Goal: Information Seeking & Learning: Check status

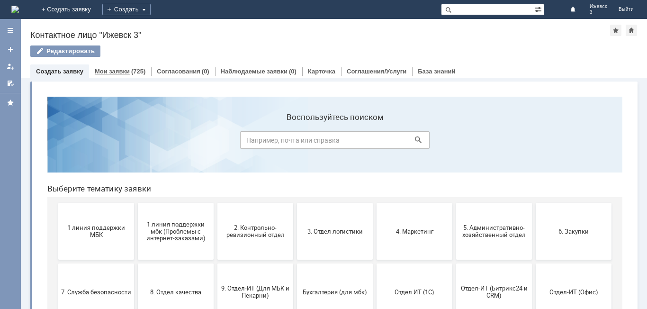
click at [139, 71] on div "(725)" at bounding box center [138, 71] width 14 height 7
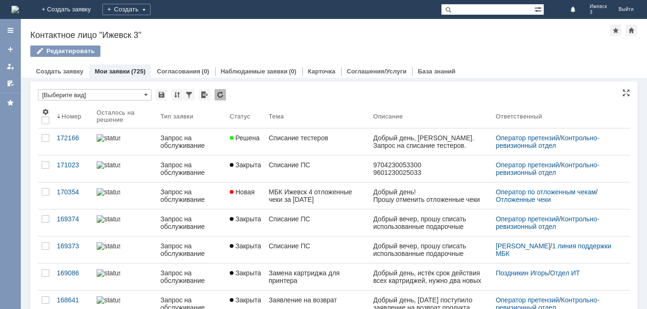
click at [99, 93] on input "[Выберите вид]" at bounding box center [95, 94] width 114 height 11
click at [242, 91] on div "*" at bounding box center [334, 95] width 592 height 12
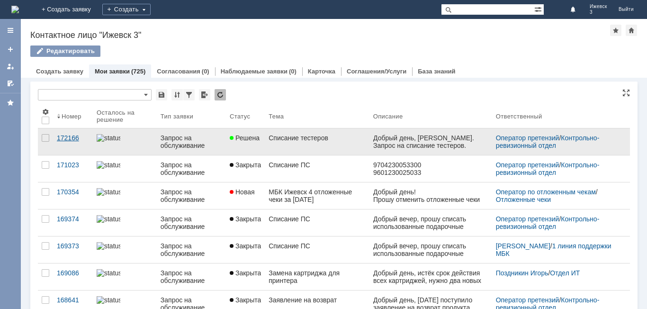
type input "[Выберите вид]"
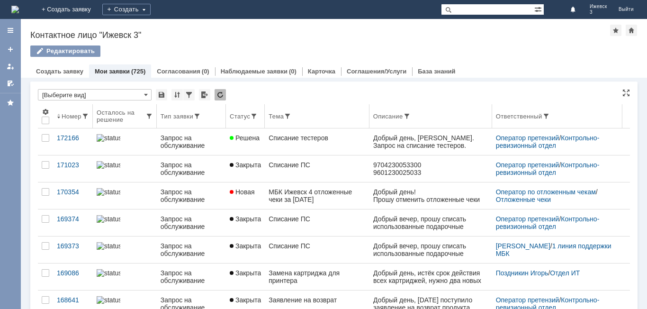
click at [63, 118] on div "Номер" at bounding box center [72, 116] width 20 height 7
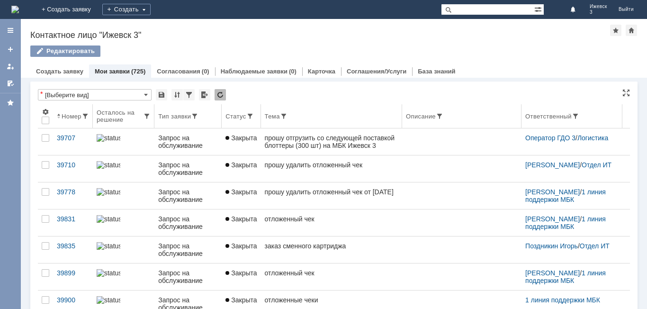
click at [64, 117] on div "Номер" at bounding box center [72, 116] width 20 height 7
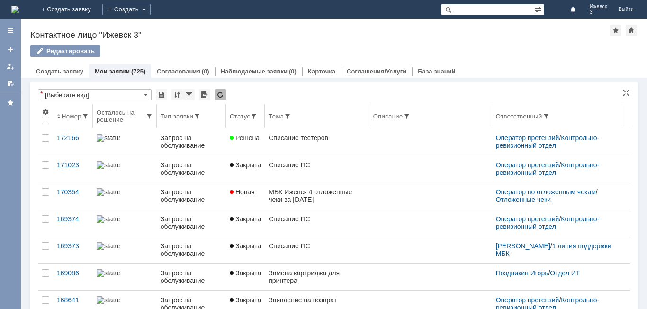
click at [70, 115] on div "Номер" at bounding box center [72, 116] width 20 height 7
click at [469, 11] on input "text" at bounding box center [487, 9] width 93 height 11
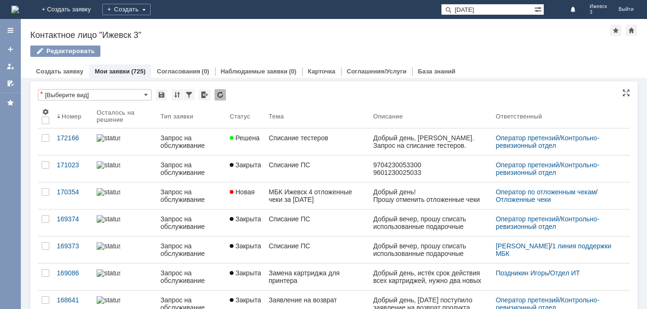
type input "[DATE]"
drag, startPoint x: 507, startPoint y: 14, endPoint x: 447, endPoint y: 53, distance: 71.8
click at [447, 53] on div "На домашнюю + Создать заявку Создать [DATE] Ижевск 3 Выйти Версия: 4.18.0.9.26.…" at bounding box center [323, 154] width 647 height 309
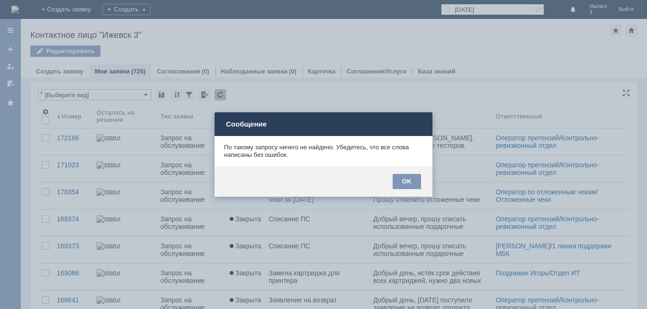
click at [419, 170] on div "OK" at bounding box center [323, 181] width 218 height 30
click at [410, 184] on div "OK" at bounding box center [406, 181] width 28 height 15
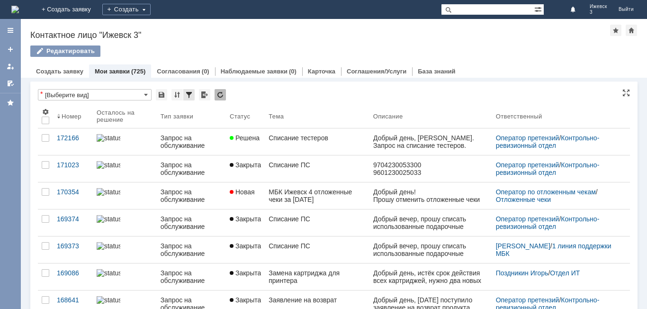
click at [191, 97] on div at bounding box center [188, 94] width 11 height 11
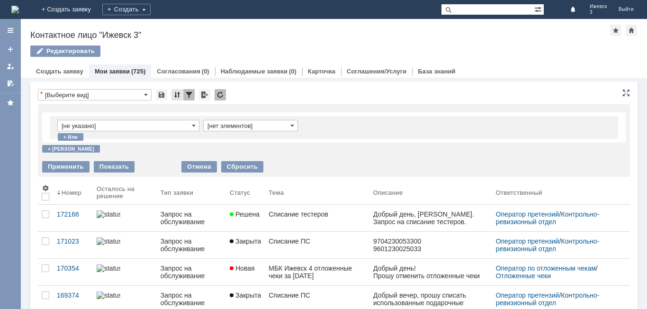
click at [176, 90] on div at bounding box center [176, 94] width 11 height 11
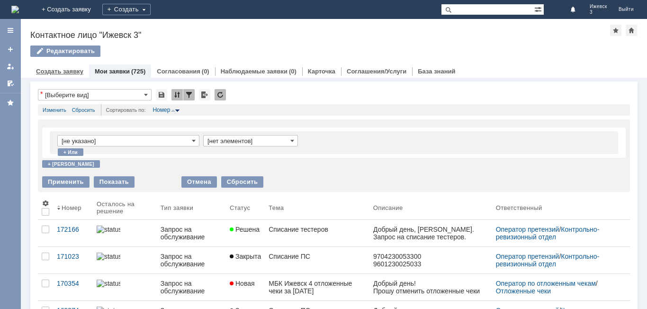
click at [68, 78] on div "Создать заявку" at bounding box center [59, 71] width 59 height 14
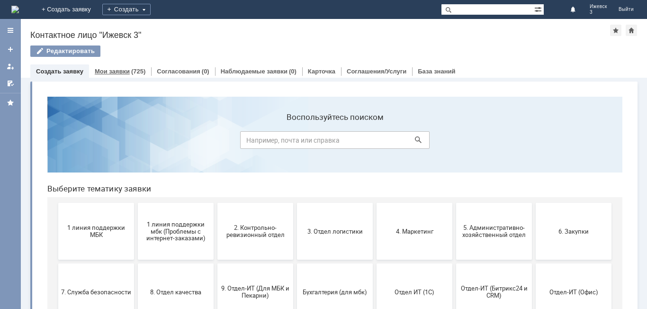
click at [134, 65] on div "Мои заявки (725)" at bounding box center [120, 71] width 62 height 14
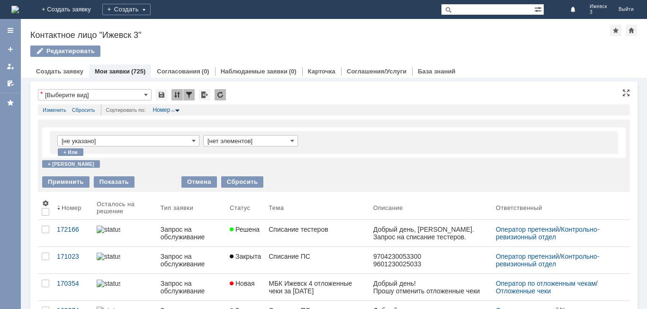
click at [110, 94] on input "[Выберите вид]" at bounding box center [95, 94] width 114 height 11
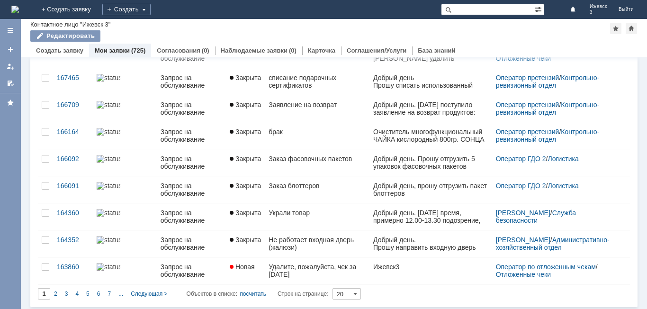
scroll to position [457, 0]
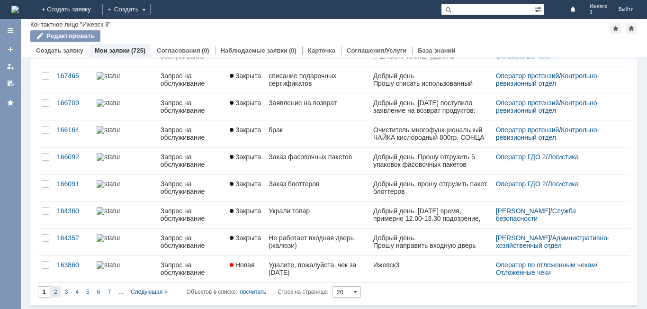
click at [58, 290] on div "2" at bounding box center [55, 291] width 11 height 11
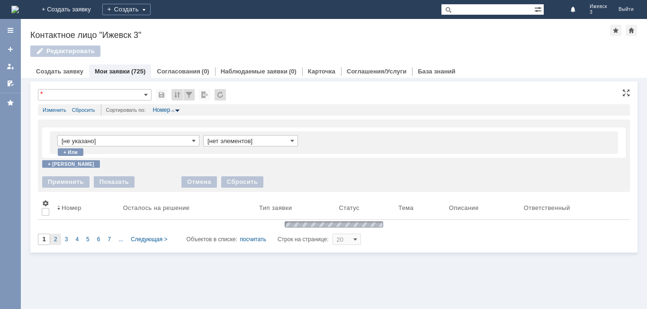
type input "2"
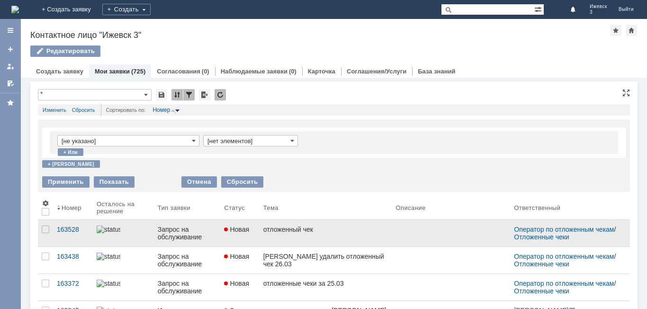
type input "[Выберите вид]"
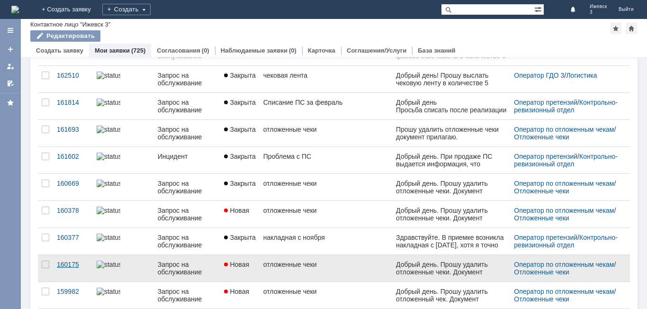
scroll to position [457, 0]
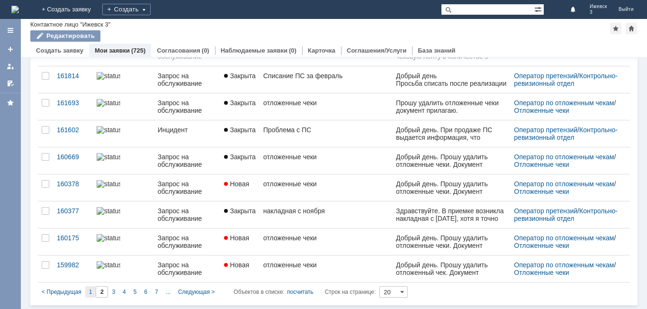
click at [89, 292] on span "1" at bounding box center [90, 291] width 3 height 7
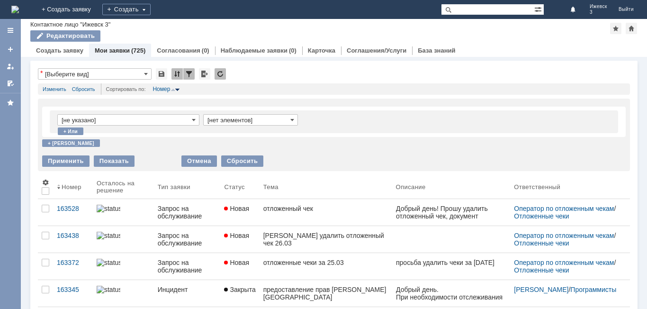
type input "1"
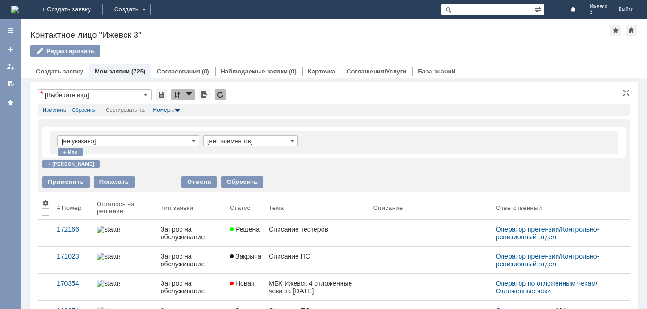
scroll to position [4, 0]
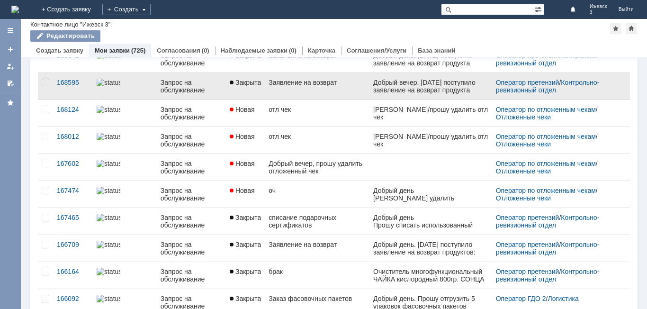
click at [298, 92] on link "Заявление на возврат" at bounding box center [317, 86] width 104 height 27
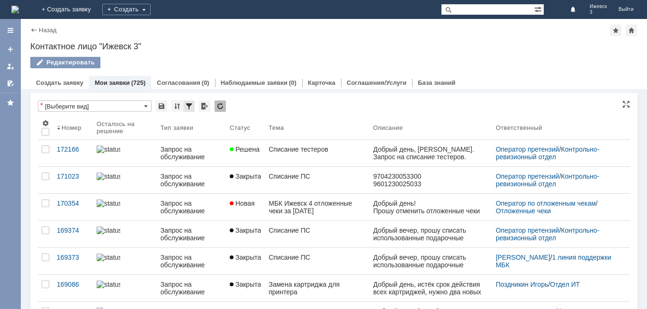
click at [192, 105] on div at bounding box center [188, 105] width 11 height 11
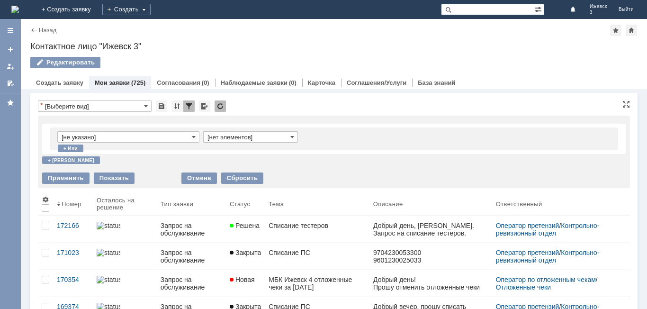
click at [185, 140] on input "[не указано]" at bounding box center [128, 136] width 142 height 11
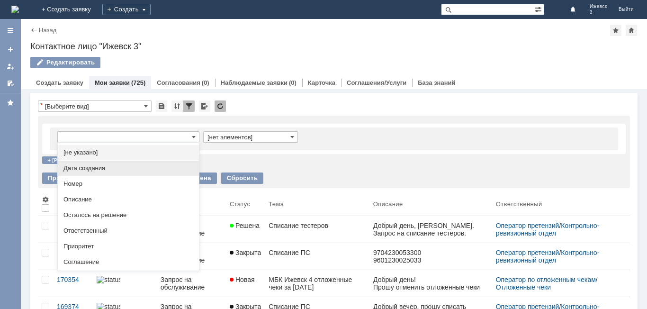
click at [115, 167] on span "Дата создания" at bounding box center [128, 168] width 130 height 8
type input "Дата создания"
type input "с ... по"
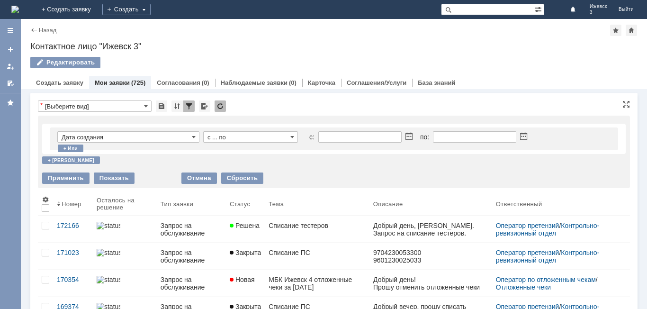
type input "Дата создания"
click at [243, 137] on input "с ... по" at bounding box center [250, 136] width 95 height 11
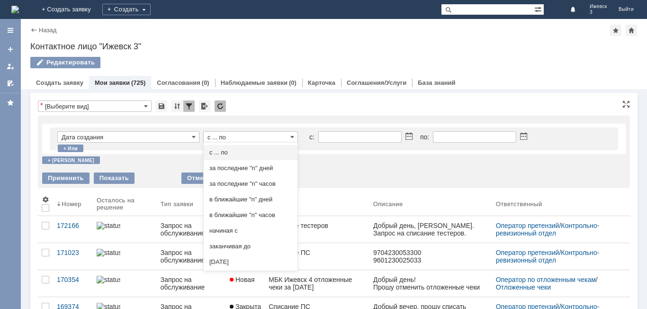
click at [353, 137] on input "text" at bounding box center [359, 136] width 83 height 11
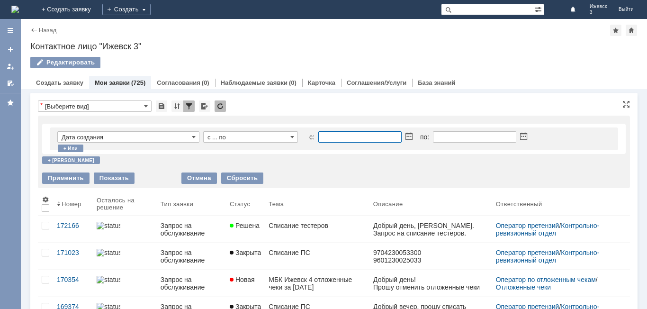
type input "с ... по"
click at [407, 133] on span at bounding box center [408, 137] width 7 height 8
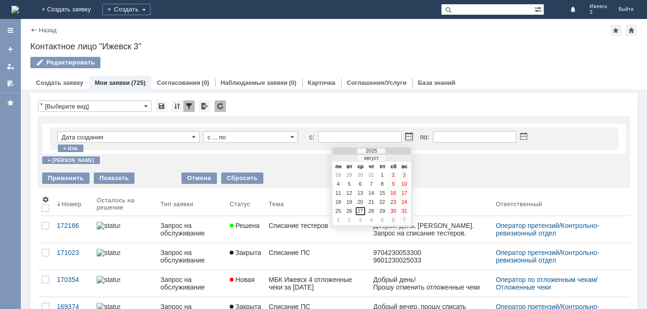
click at [346, 160] on div at bounding box center [344, 158] width 7 height 6
click at [344, 160] on div at bounding box center [344, 158] width 7 height 6
click at [395, 202] on div "21" at bounding box center [392, 202] width 9 height 8
type input "[DATE] 00:00"
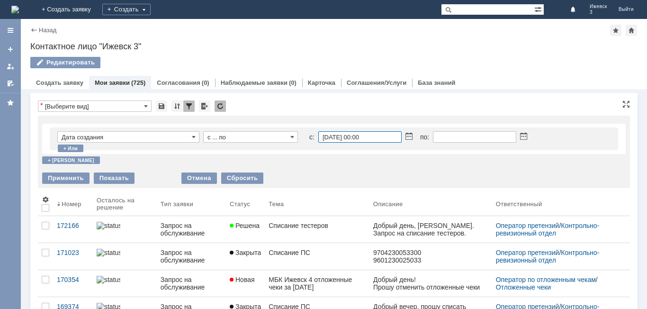
click at [382, 140] on input "[DATE] 00:00" at bounding box center [359, 136] width 83 height 11
click at [521, 137] on span at bounding box center [523, 137] width 7 height 8
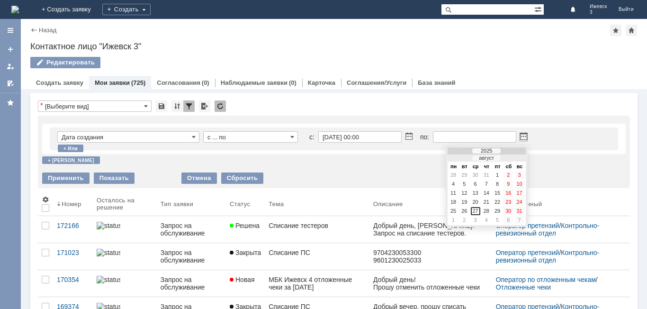
click at [463, 157] on td at bounding box center [459, 157] width 24 height 7
click at [460, 157] on div at bounding box center [459, 158] width 7 height 6
click at [508, 203] on div "21" at bounding box center [507, 202] width 9 height 8
type input "[DATE] 23:59"
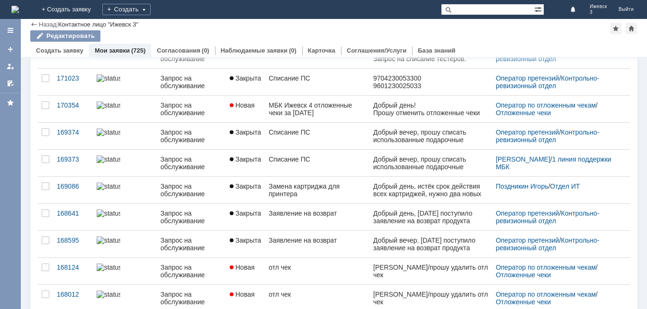
scroll to position [189, 0]
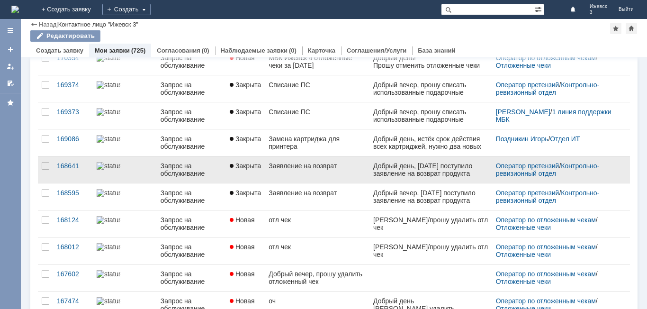
click at [249, 170] on link "Закрыта" at bounding box center [245, 169] width 39 height 27
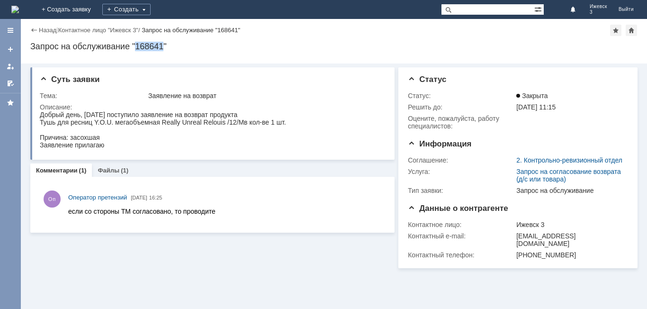
drag, startPoint x: 137, startPoint y: 46, endPoint x: 165, endPoint y: 49, distance: 27.6
click at [165, 49] on div "Запрос на обслуживание "168641"" at bounding box center [333, 46] width 607 height 9
copy div "168641"
